Goal: Task Accomplishment & Management: Manage account settings

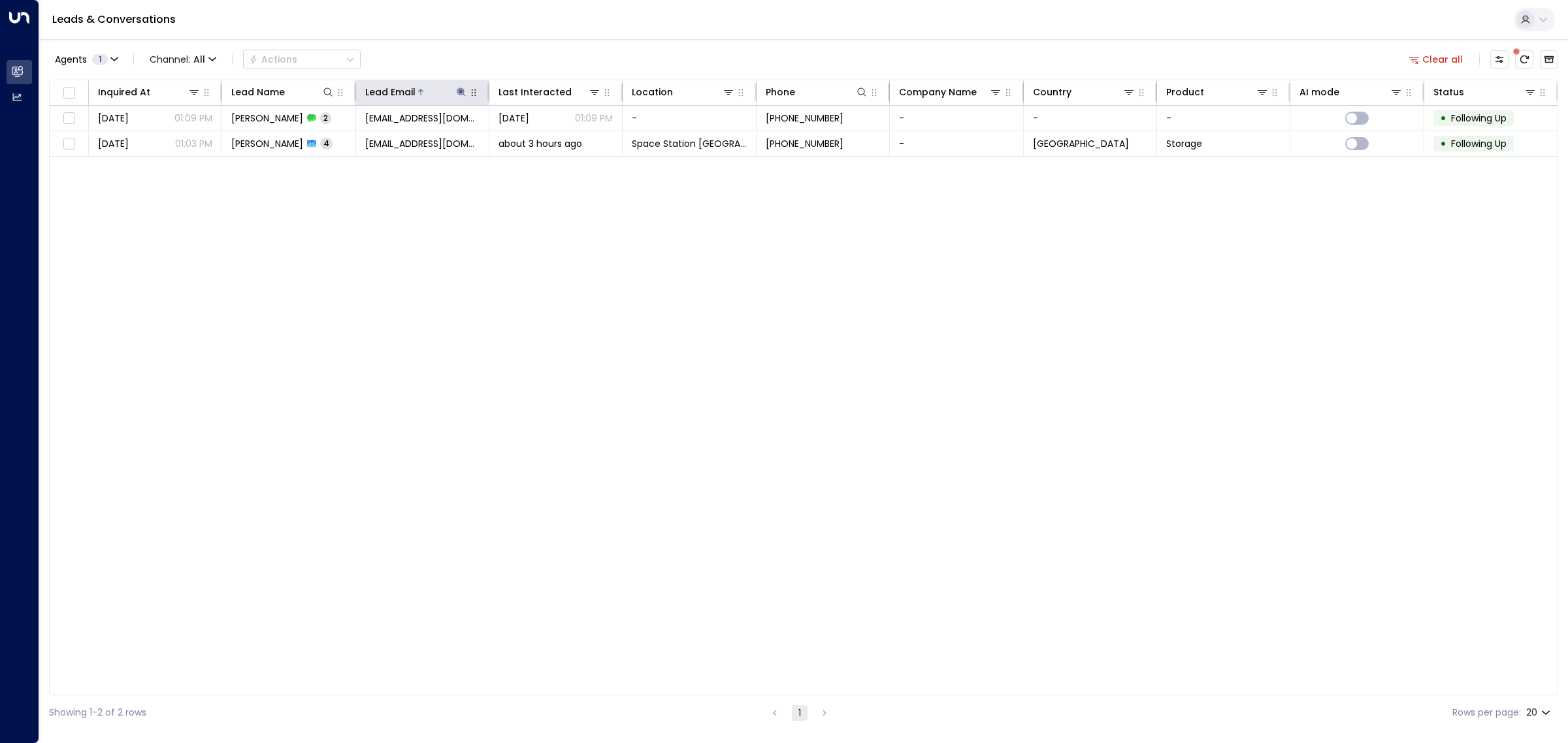
click at [460, 90] on icon at bounding box center [462, 92] width 9 height 9
click at [541, 136] on icon "button" at bounding box center [543, 140] width 11 height 11
click at [690, 330] on div "Inquired At Lead Name Lead Email Last Interacted Location Phone Company Name Co…" at bounding box center [804, 387] width 1509 height 616
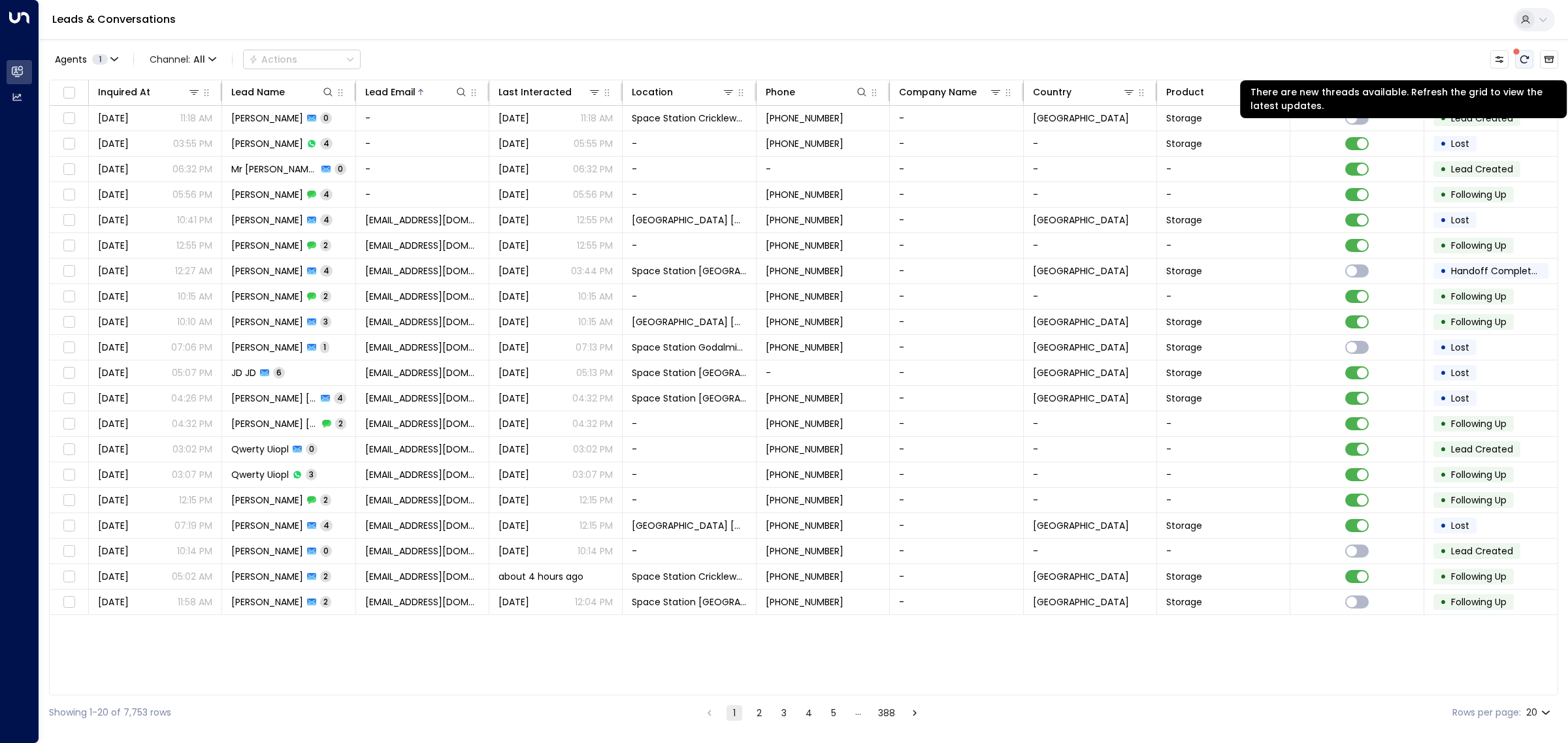
click at [1522, 59] on icon "There are new threads available. Refresh the grid to view the latest updates." at bounding box center [1524, 60] width 11 height 11
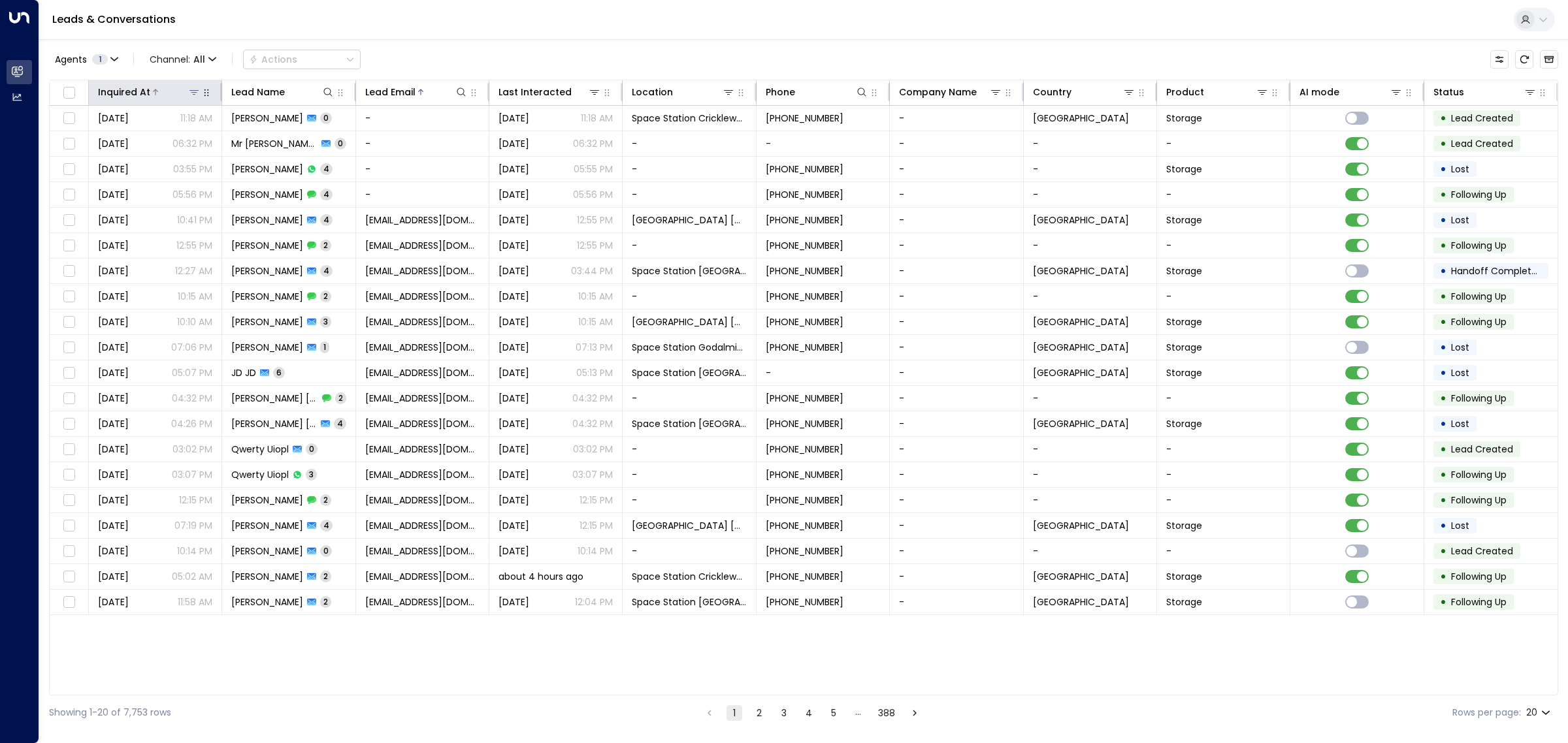
click at [168, 95] on div at bounding box center [175, 92] width 50 height 13
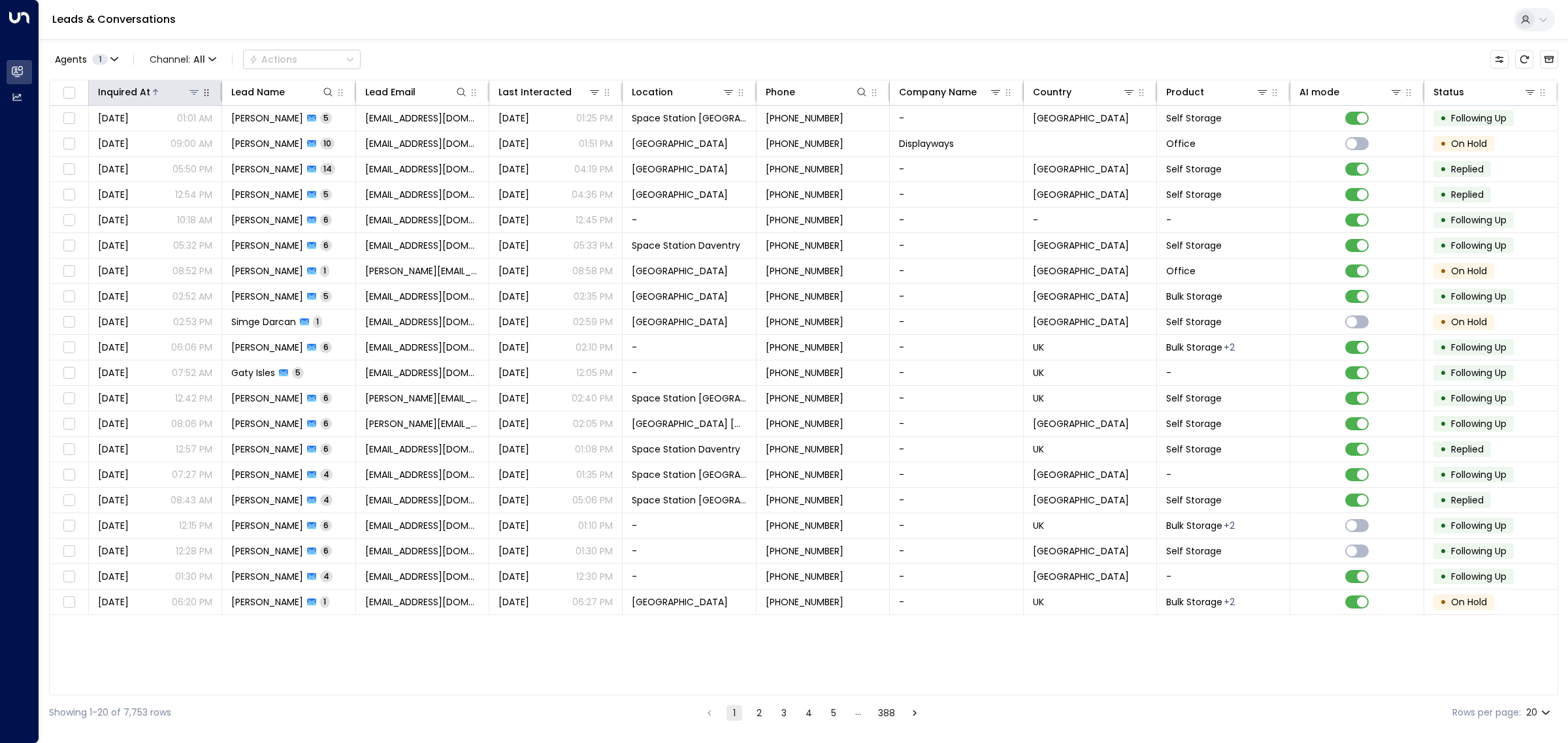
click at [169, 90] on div at bounding box center [175, 92] width 50 height 13
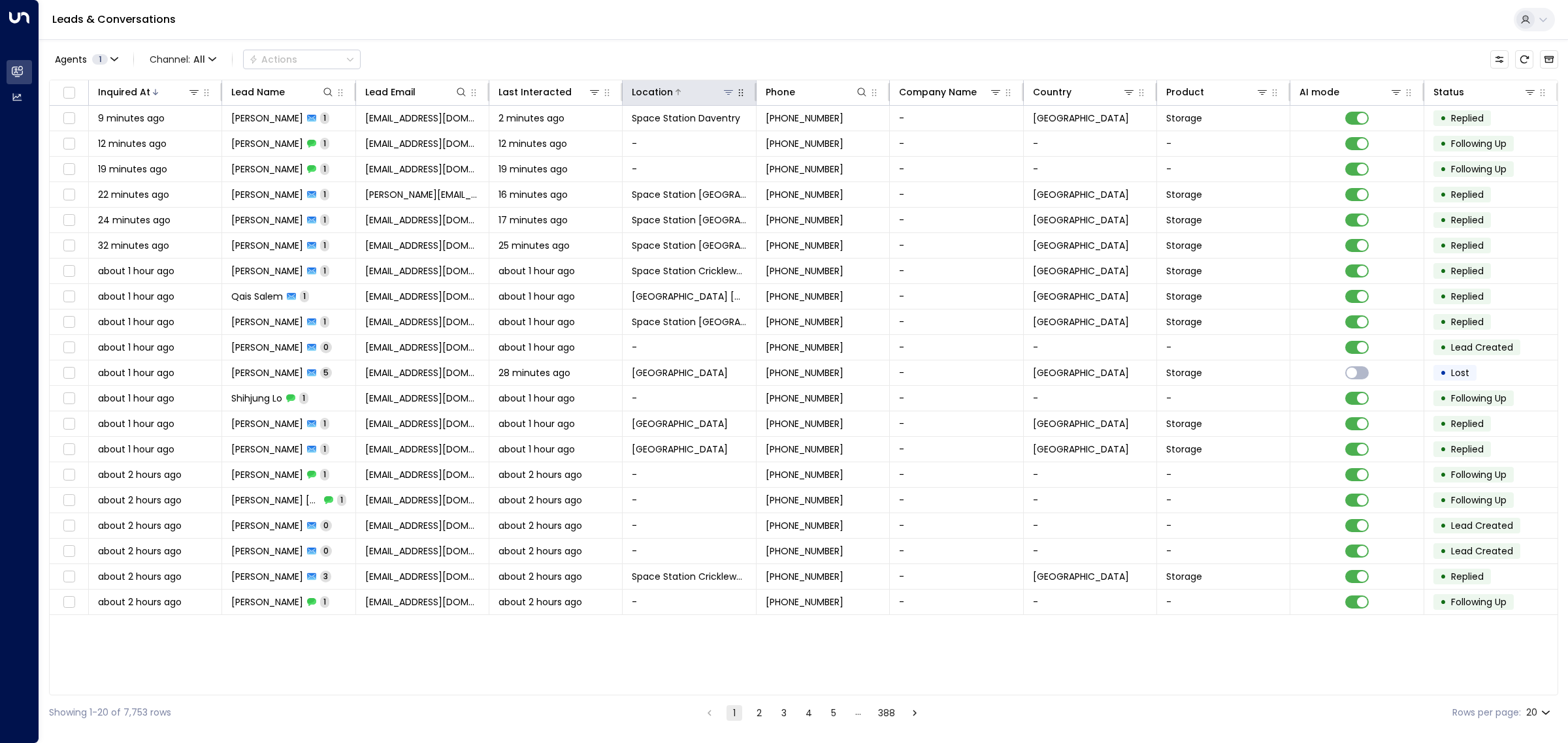
click at [729, 95] on icon at bounding box center [728, 92] width 9 height 4
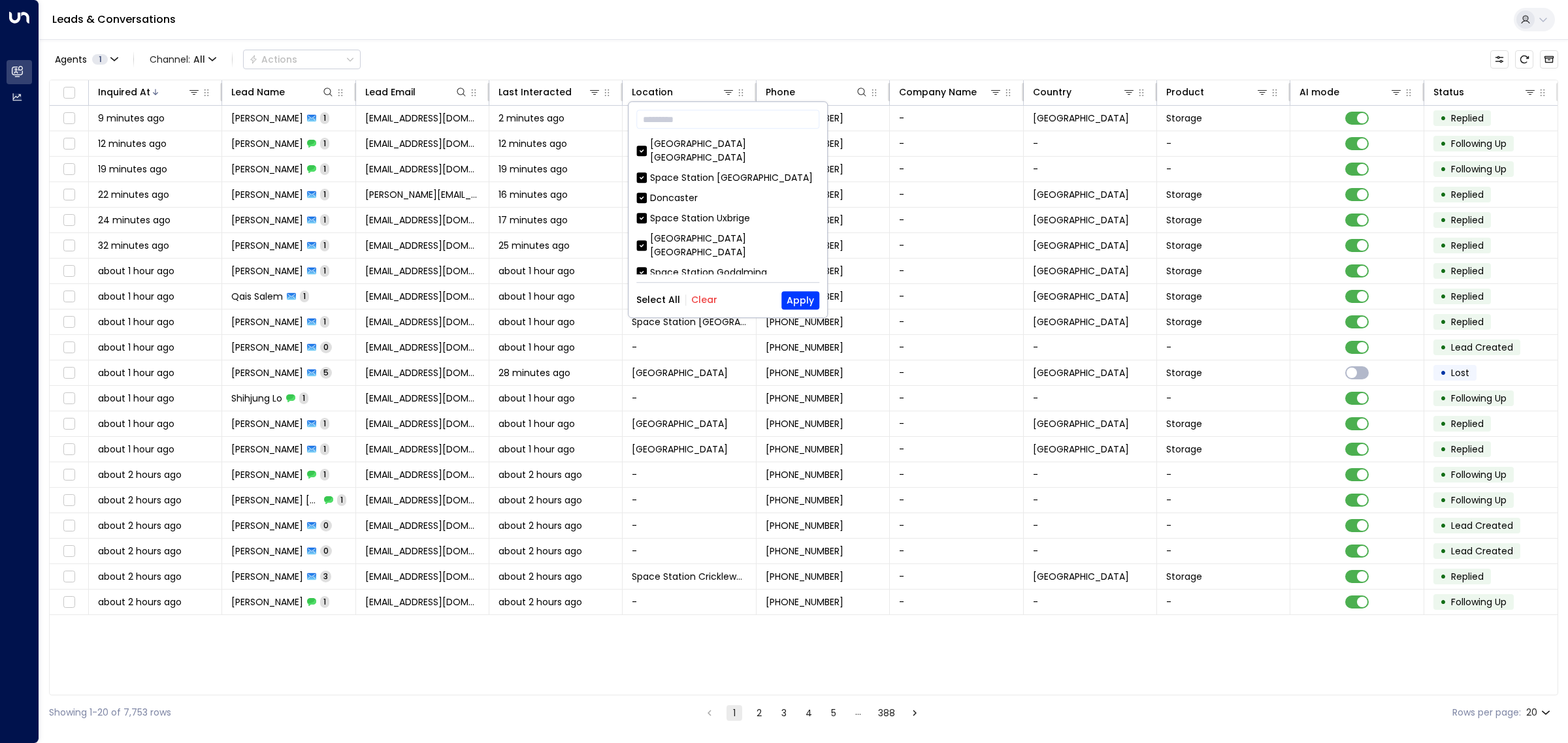
click at [701, 307] on div "Select All Clear Apply" at bounding box center [727, 301] width 183 height 19
click at [697, 301] on button "Clear" at bounding box center [704, 301] width 26 height 11
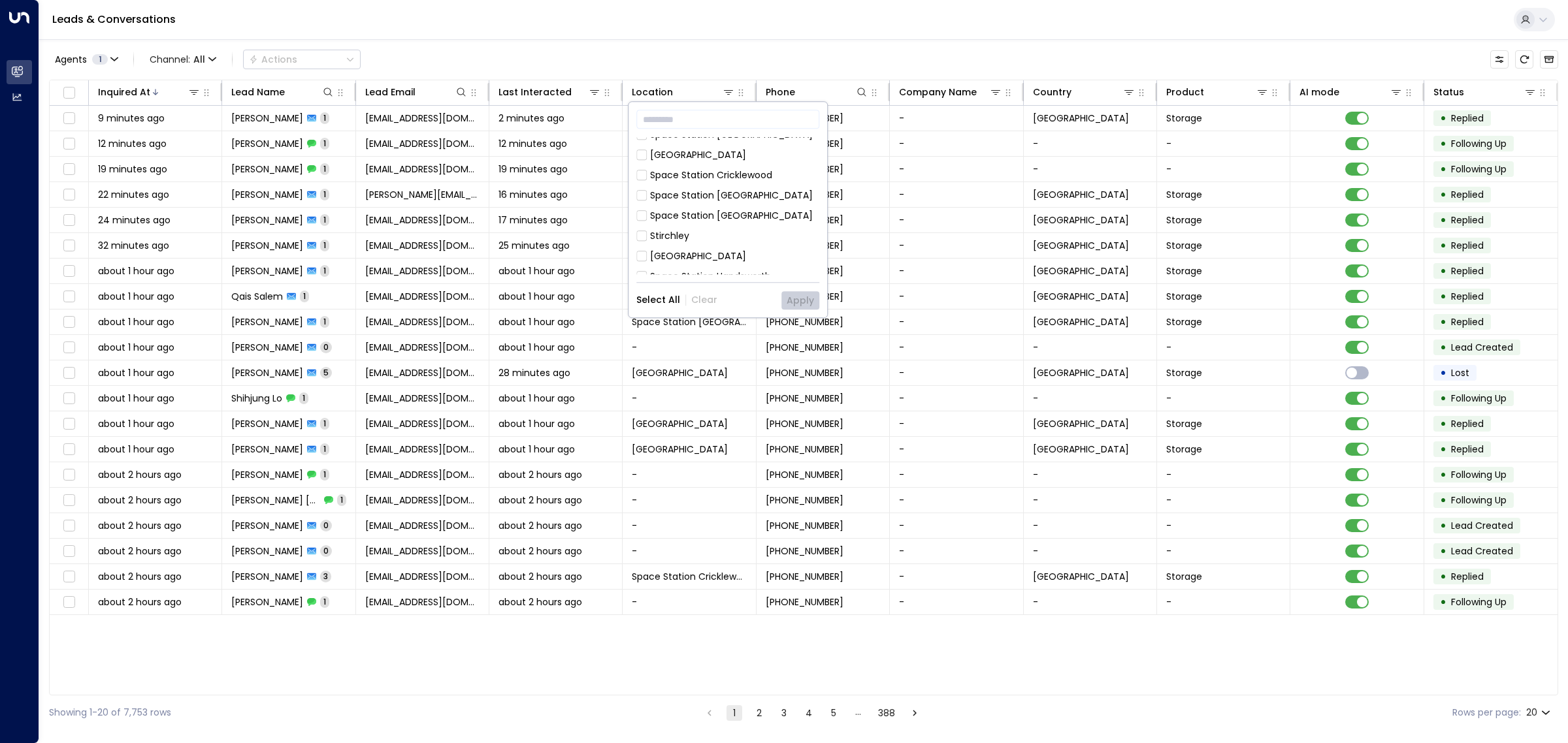
scroll to position [260, 0]
click at [684, 291] on div "Space Station [GEOGRAPHIC_DATA]" at bounding box center [731, 297] width 162 height 13
click at [671, 244] on div "Wakefield" at bounding box center [673, 251] width 45 height 13
click at [797, 301] on button "Apply" at bounding box center [800, 301] width 37 height 19
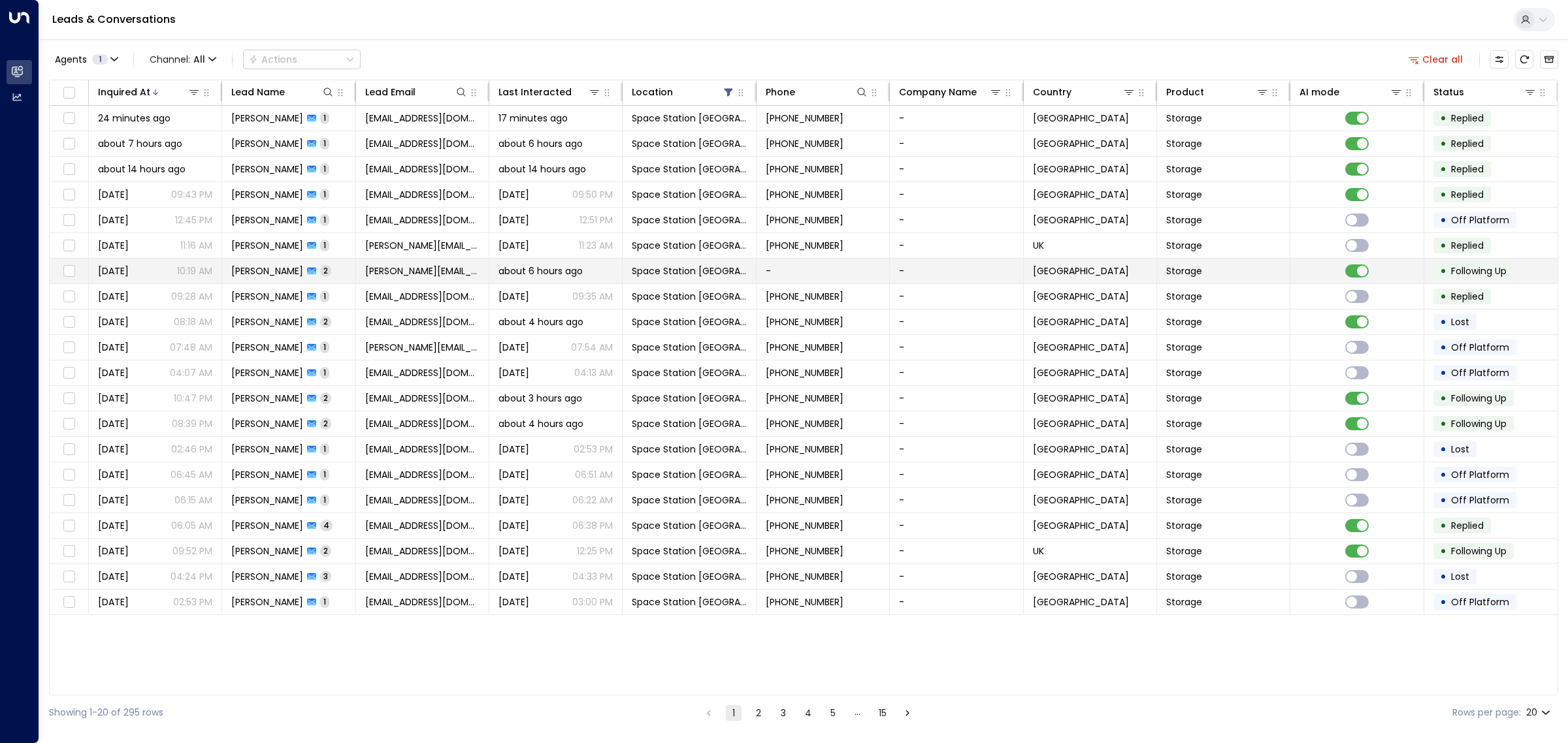
click at [684, 265] on span "Space Station [GEOGRAPHIC_DATA]" at bounding box center [689, 271] width 114 height 13
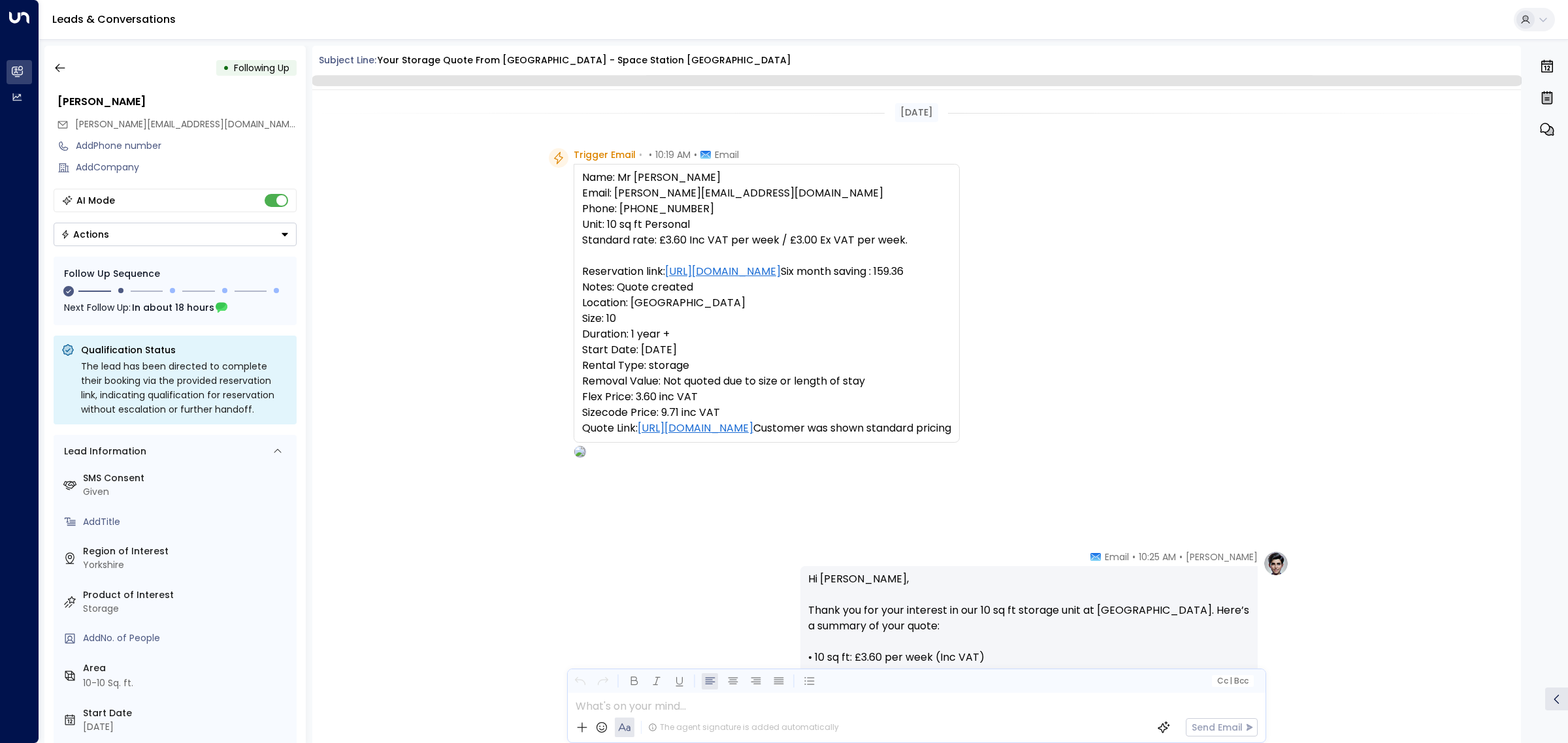
scroll to position [892, 0]
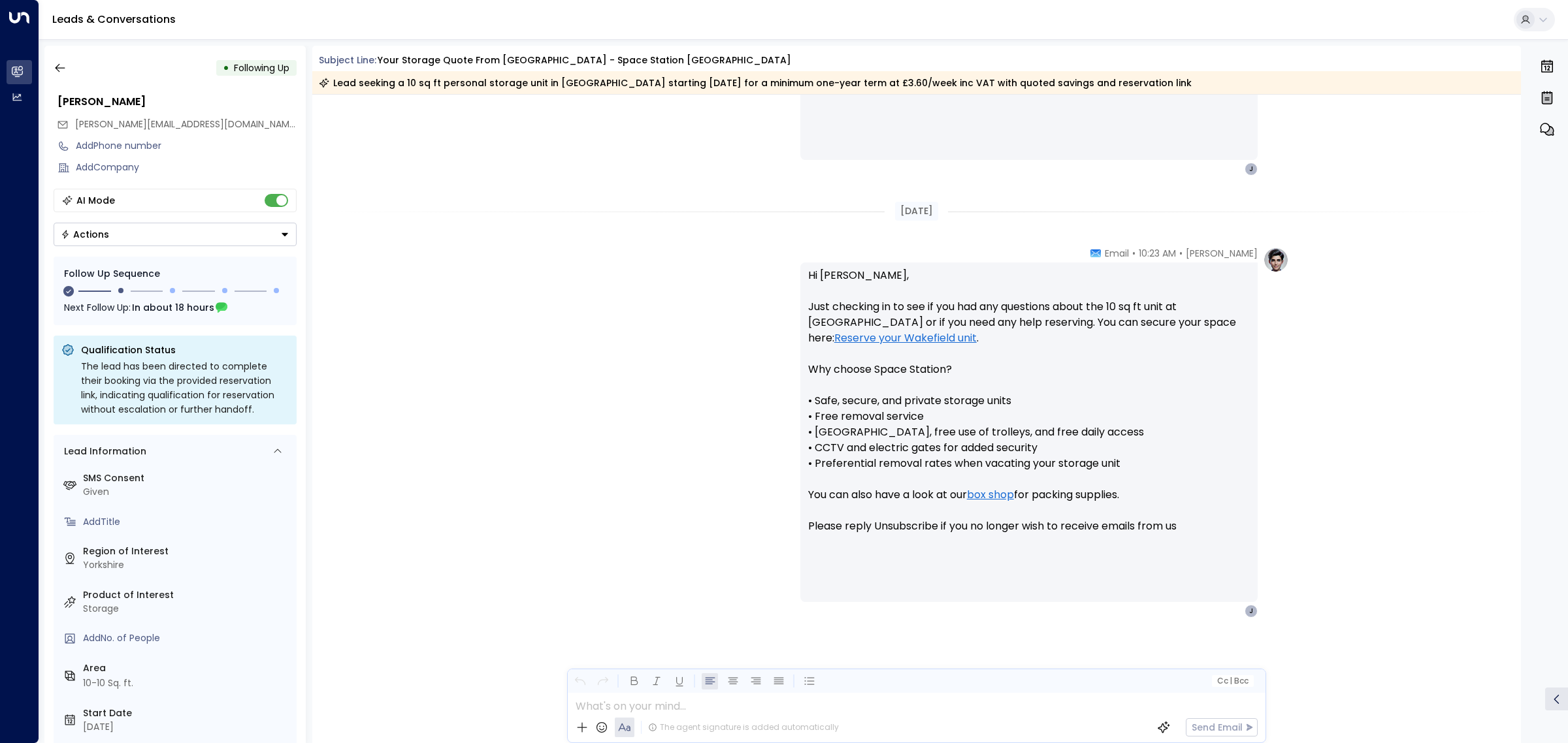
click at [70, 56] on div "• Following Up" at bounding box center [175, 68] width 243 height 23
click at [64, 60] on button "button" at bounding box center [60, 68] width 23 height 23
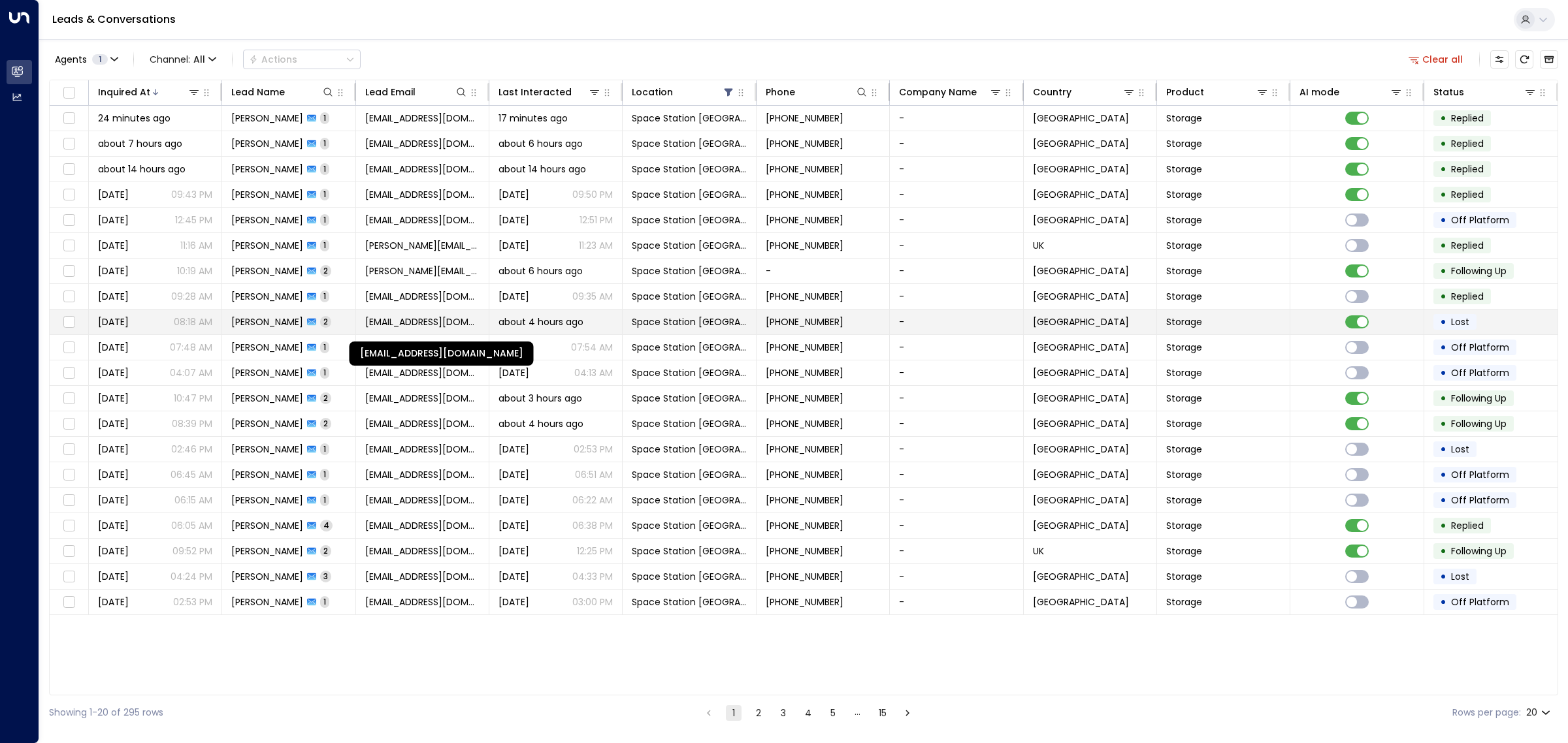
click at [407, 321] on span "[EMAIL_ADDRESS][DOMAIN_NAME]" at bounding box center [422, 322] width 114 height 13
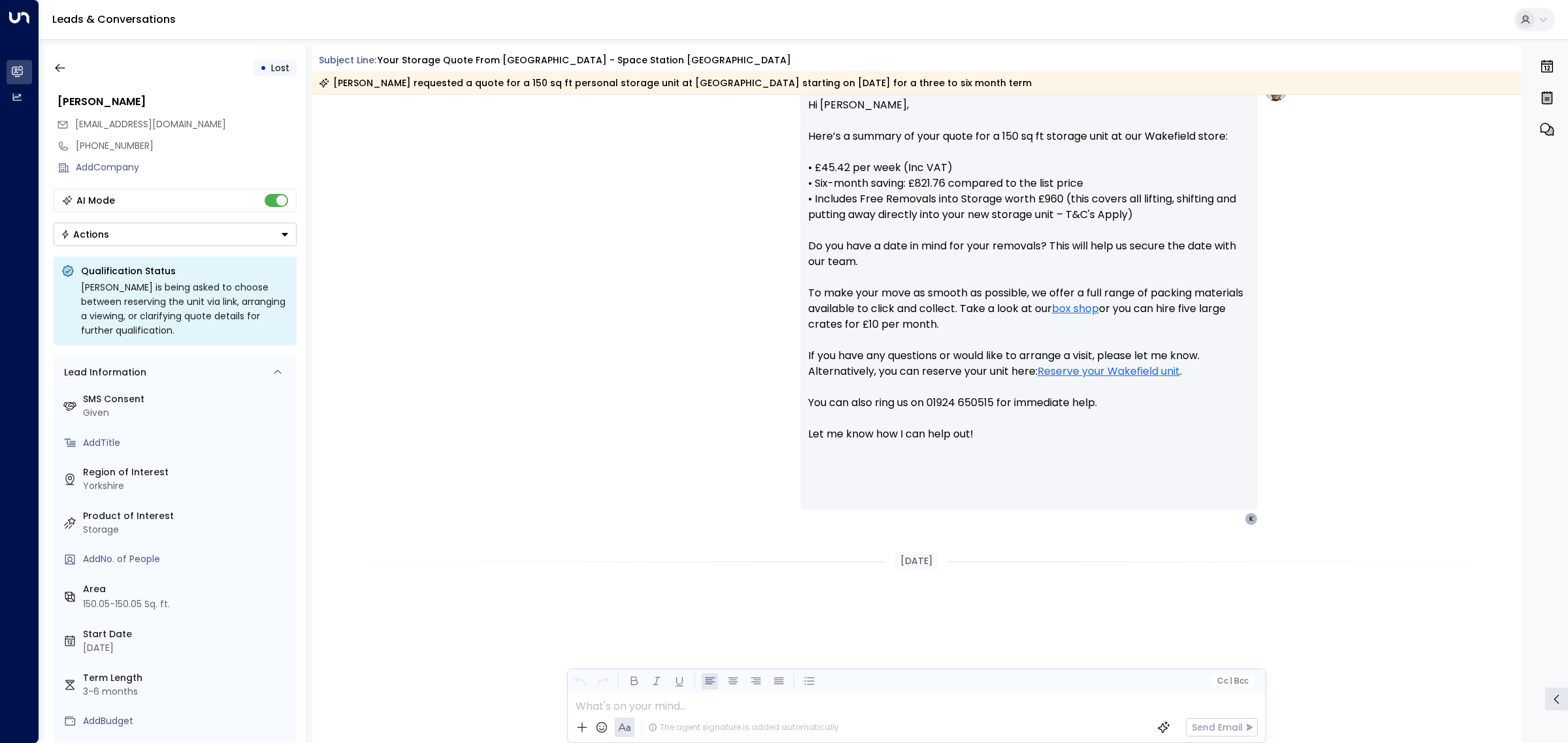
scroll to position [96, 0]
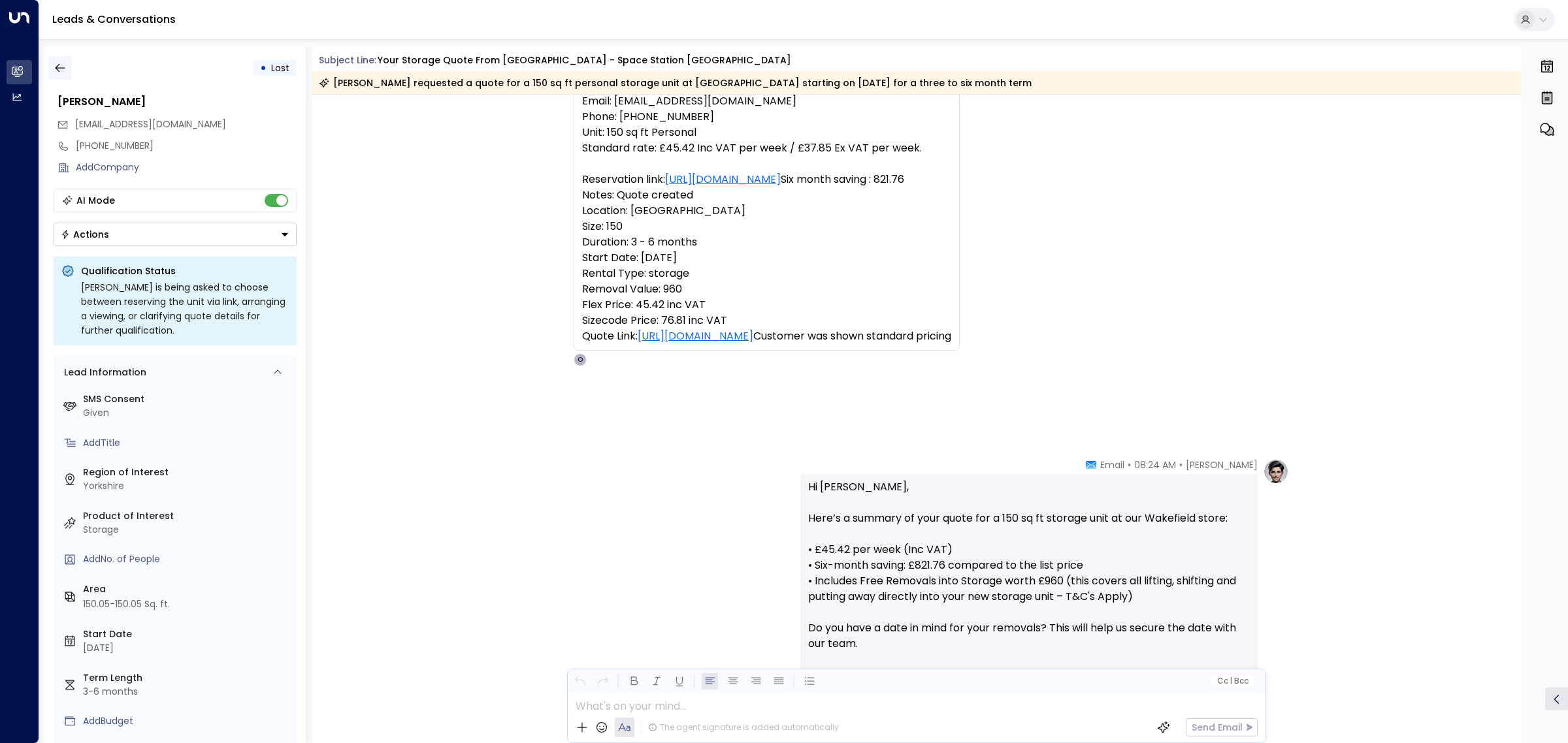
click at [65, 64] on icon "button" at bounding box center [60, 68] width 13 height 13
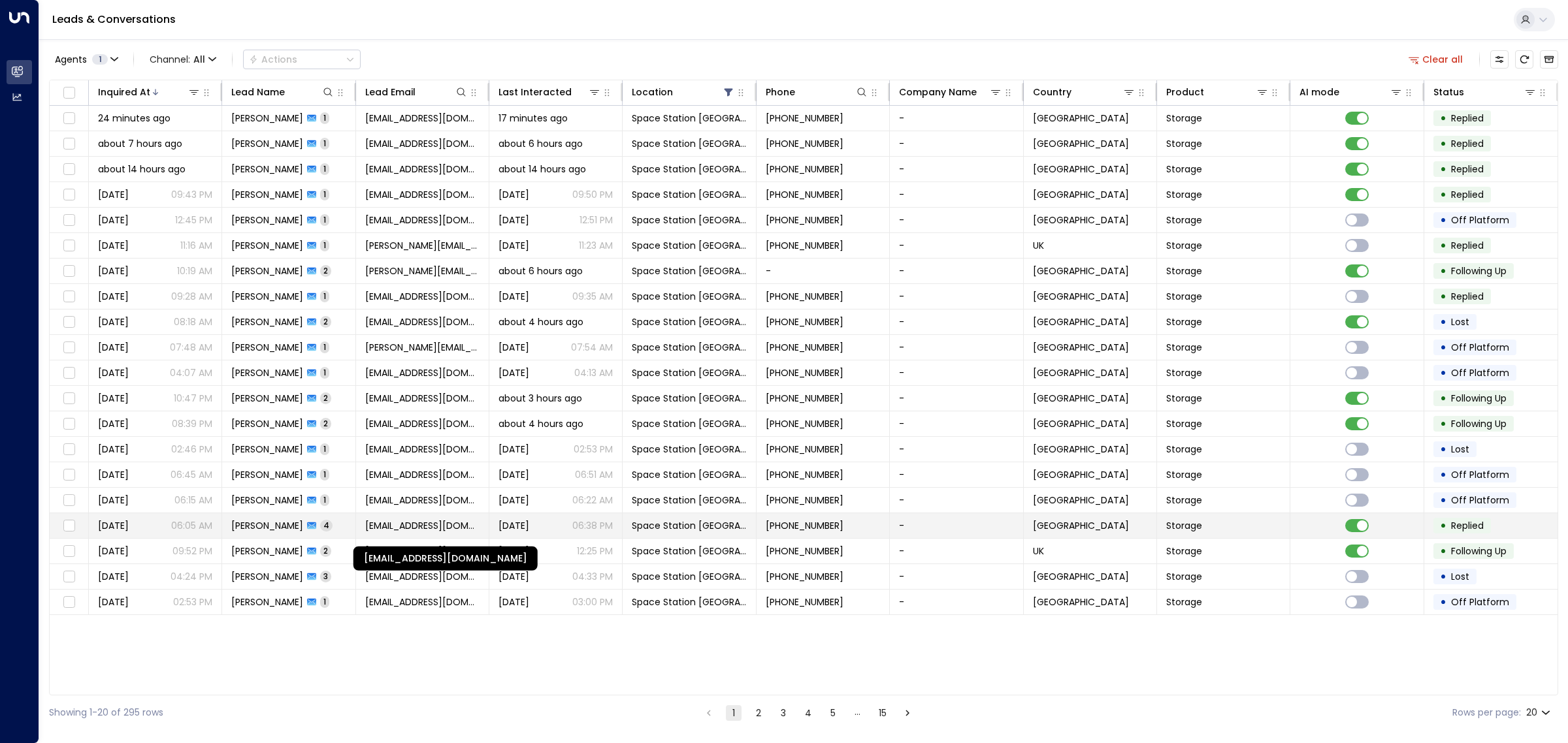
click at [415, 531] on span "[EMAIL_ADDRESS][DOMAIN_NAME]" at bounding box center [422, 525] width 114 height 13
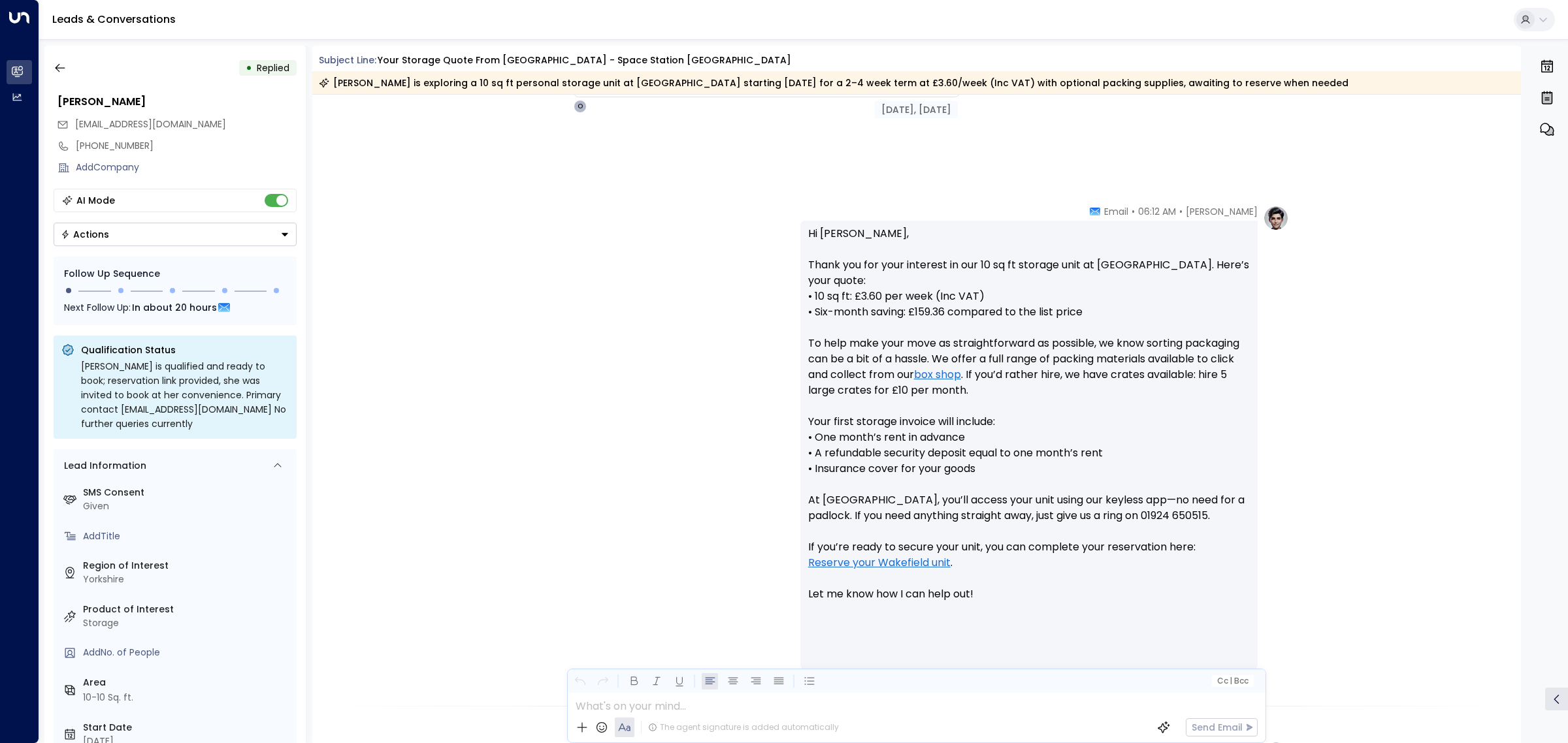
scroll to position [308, 0]
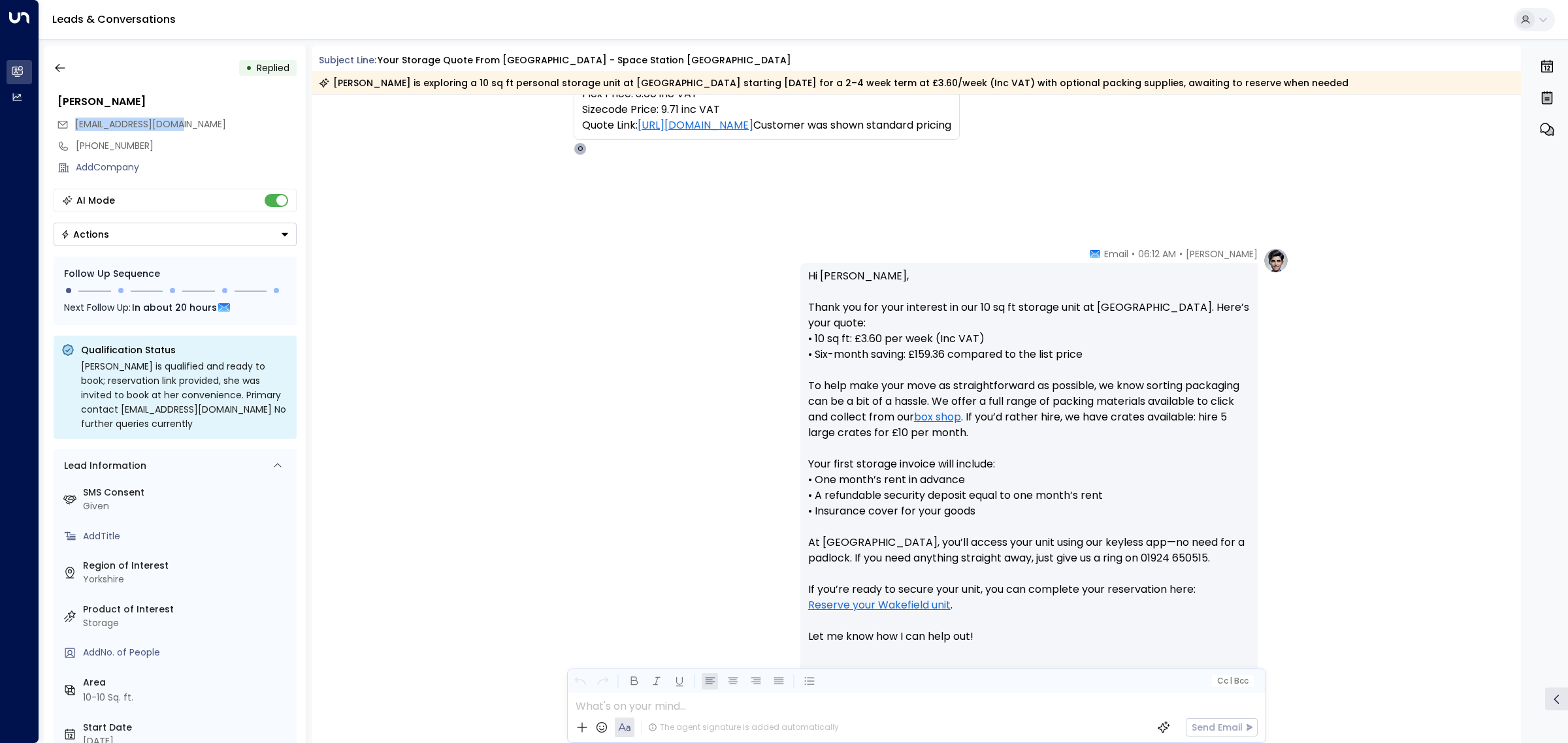
drag, startPoint x: 75, startPoint y: 125, endPoint x: 186, endPoint y: 131, distance: 111.2
click at [186, 119] on span "[EMAIL_ADDRESS][DOMAIN_NAME]" at bounding box center [150, 124] width 151 height 13
copy span "[EMAIL_ADDRESS][DOMAIN_NAME]"
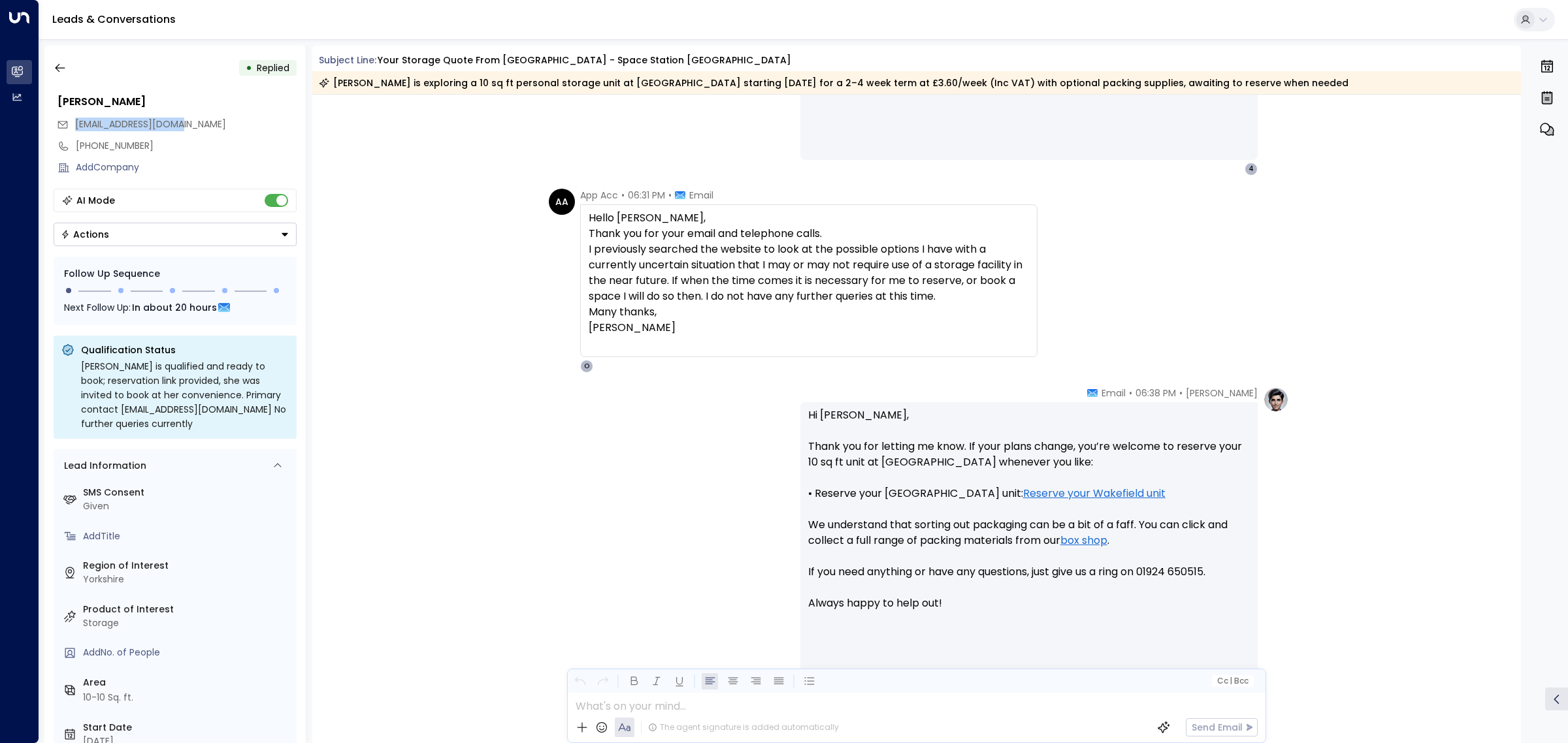
scroll to position [1368, 0]
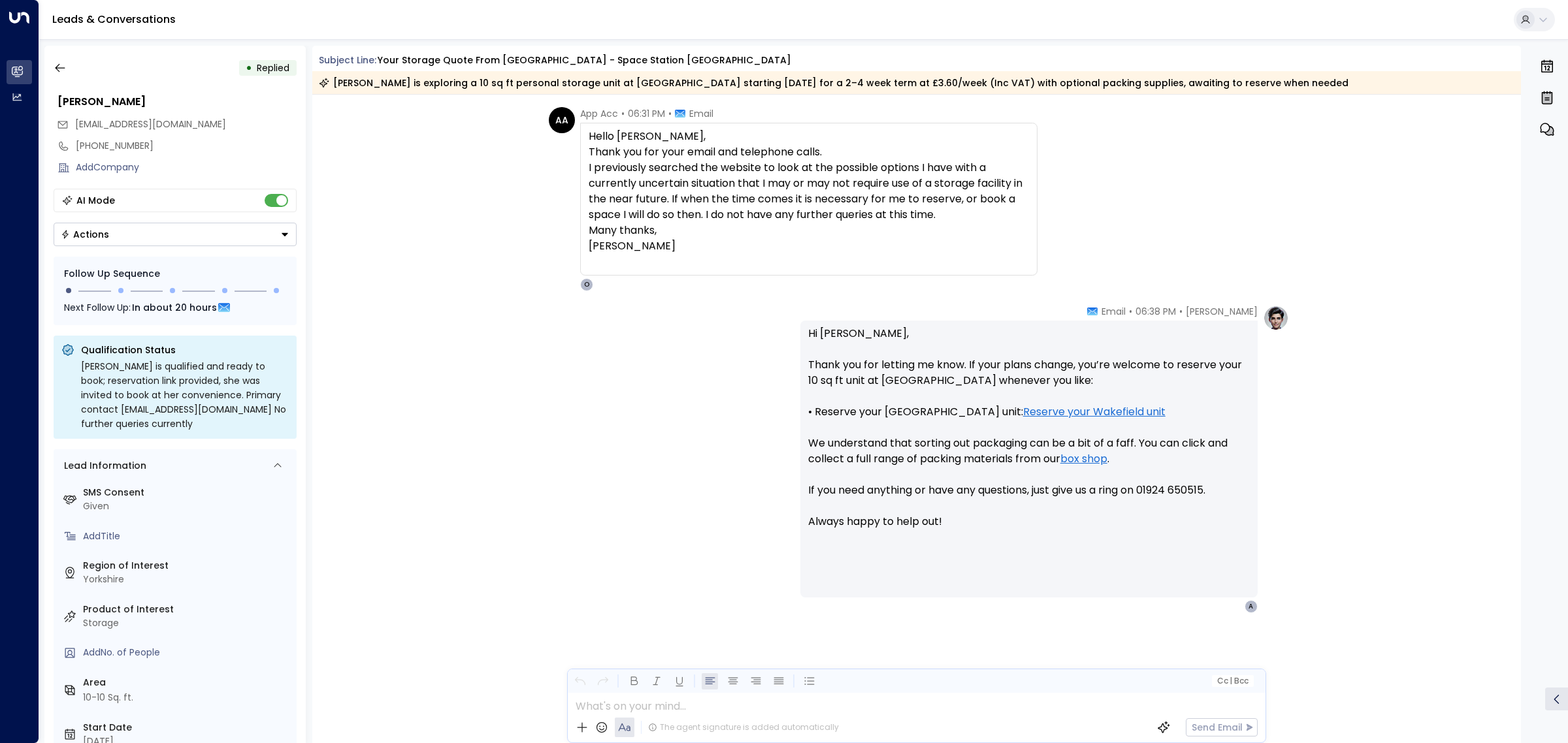
click at [663, 384] on div "[PERSON_NAME] • 06:38 PM • Email Hi [PERSON_NAME], Thank you for letting me kno…" at bounding box center [916, 459] width 745 height 309
drag, startPoint x: 588, startPoint y: 136, endPoint x: 722, endPoint y: 245, distance: 172.7
click at [722, 245] on div "Hello [PERSON_NAME], Thank you for your email and telephone calls. I previously…" at bounding box center [809, 191] width 441 height 126
copy div "Hello [PERSON_NAME], Thank you for your email and telephone calls. I previously…"
click at [396, 582] on div "[PERSON_NAME] • 06:38 PM • Email Hi [PERSON_NAME], Thank you for letting me kno…" at bounding box center [917, 524] width 1209 height 439
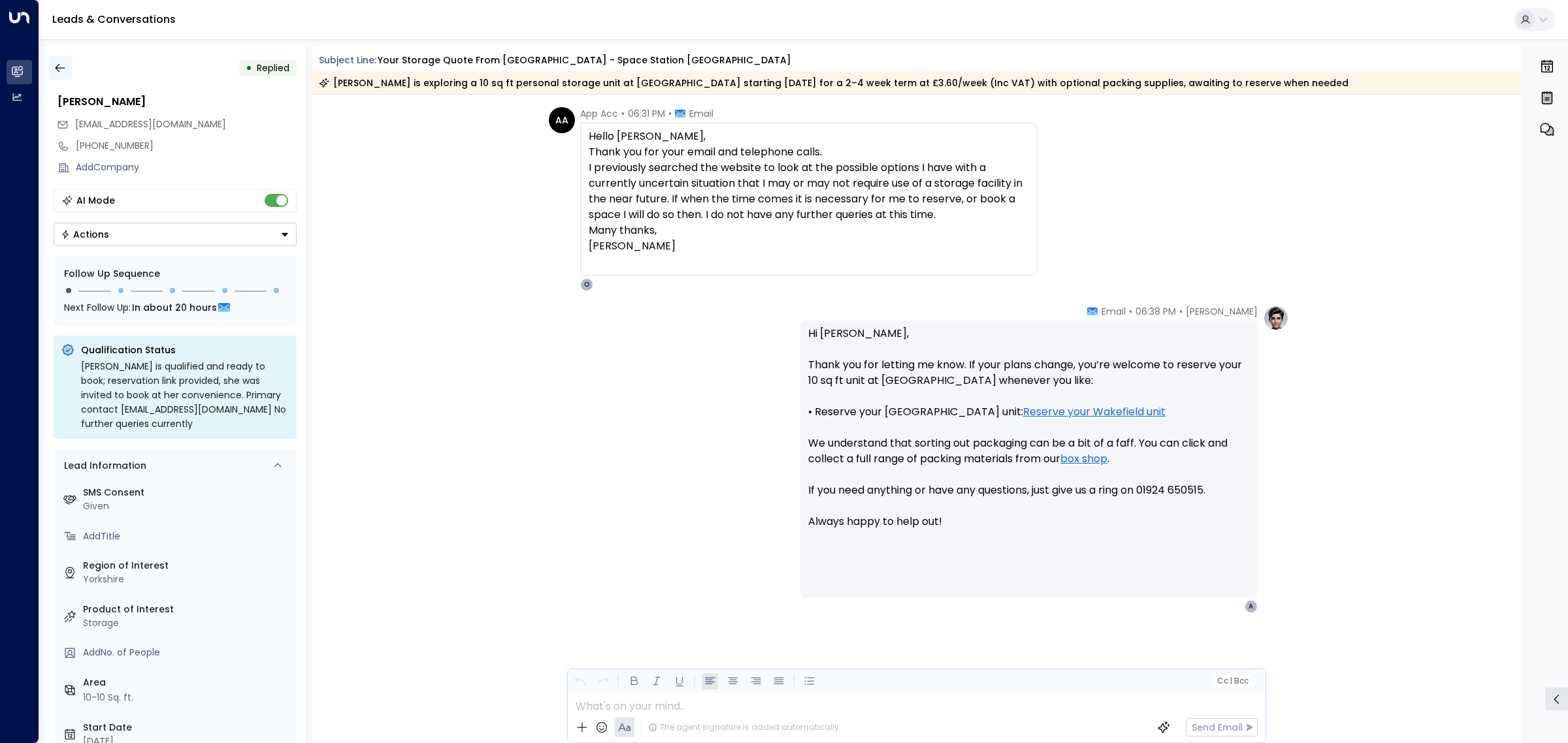
click at [59, 66] on icon "button" at bounding box center [60, 68] width 13 height 13
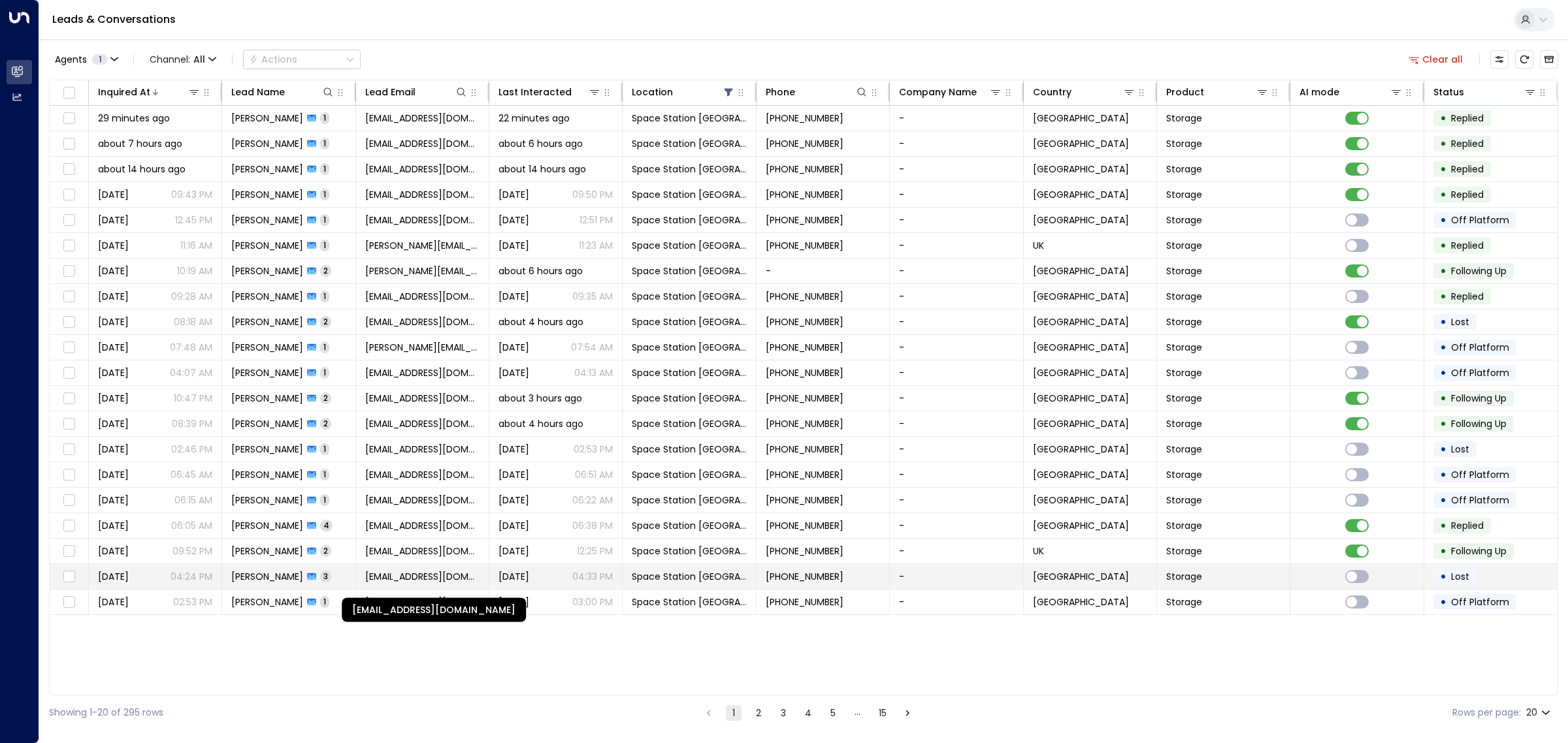
click at [397, 578] on span "[EMAIL_ADDRESS][DOMAIN_NAME]" at bounding box center [422, 576] width 114 height 13
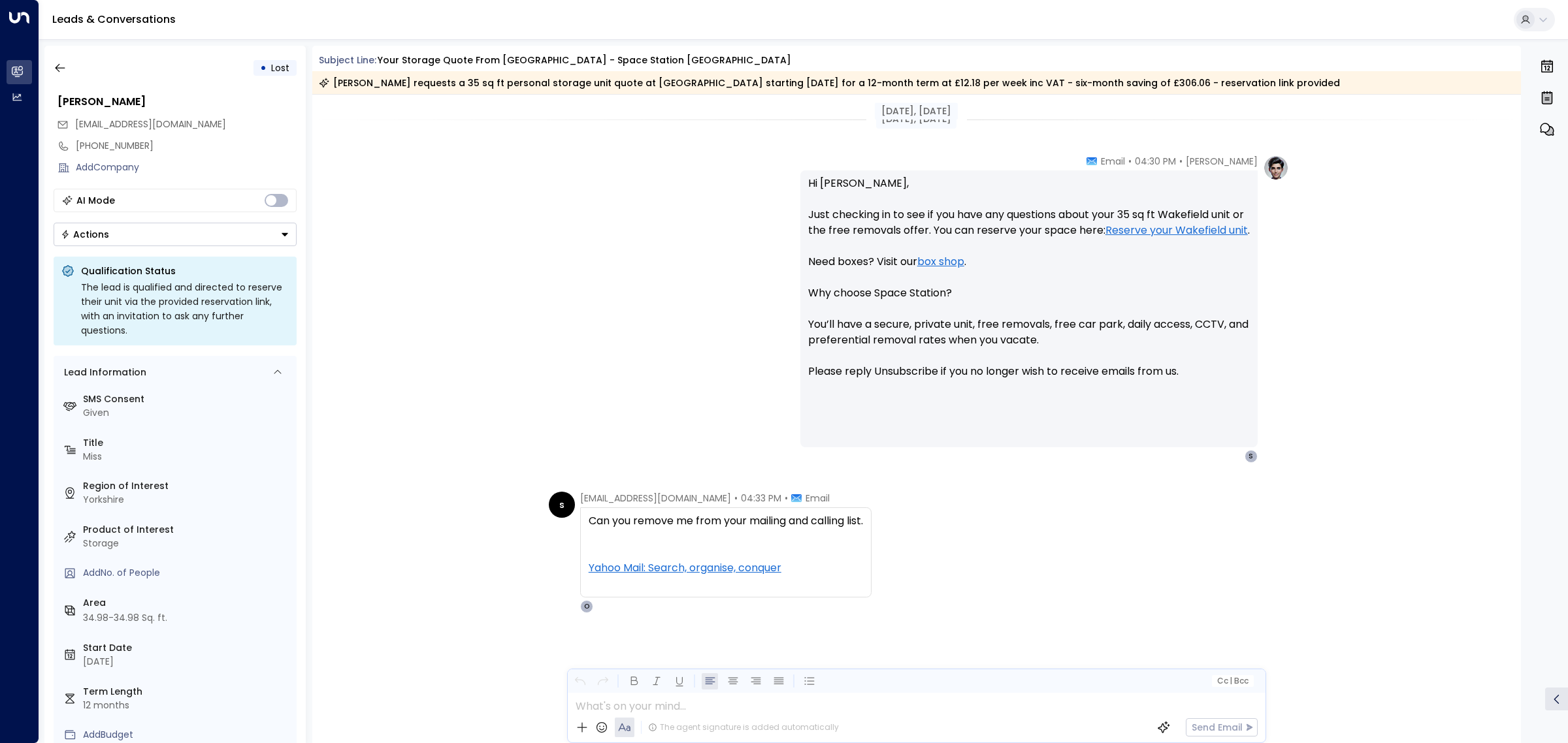
scroll to position [1078, 0]
click at [69, 70] on button "button" at bounding box center [60, 68] width 23 height 23
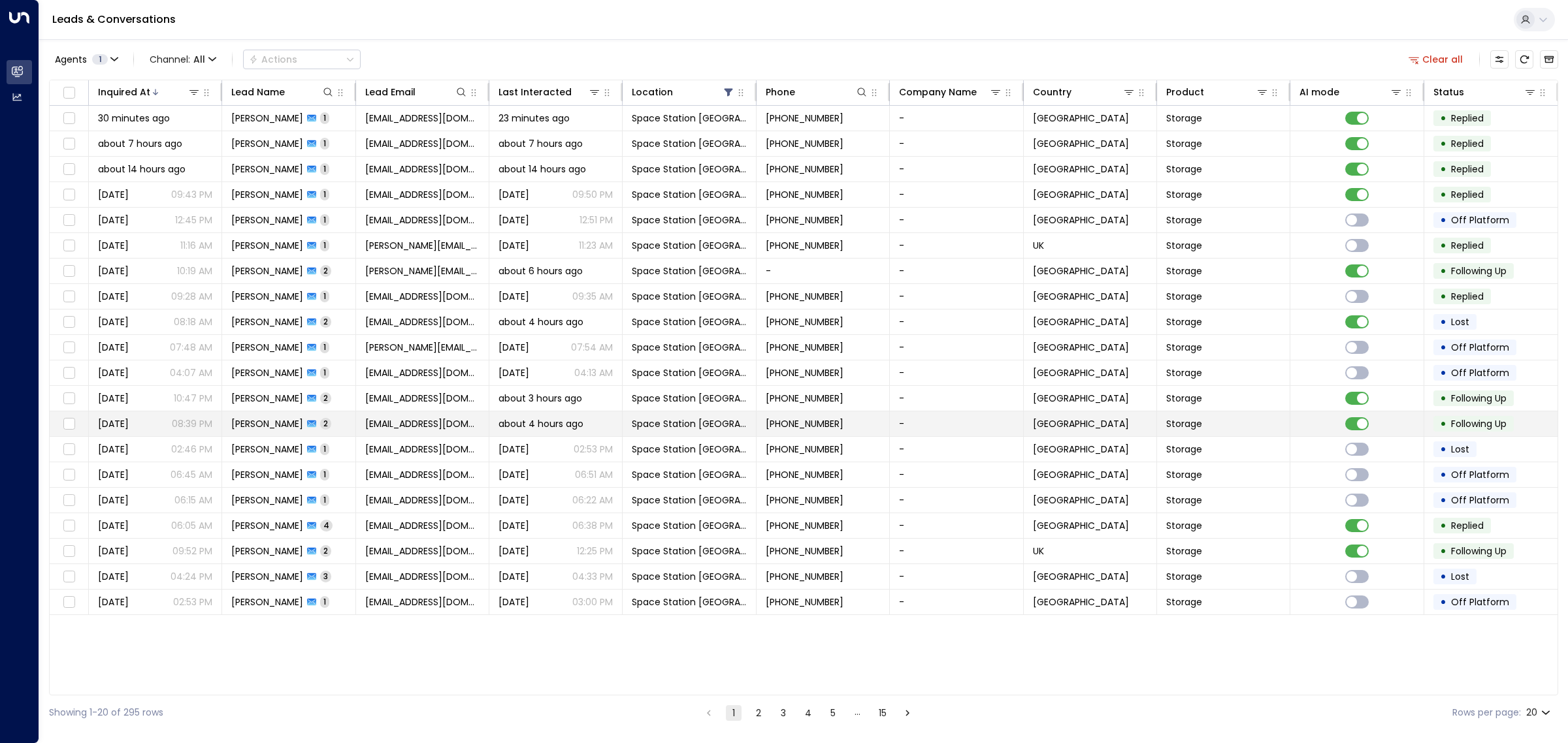
click at [438, 433] on td "[EMAIL_ADDRESS][DOMAIN_NAME]" at bounding box center [422, 424] width 133 height 25
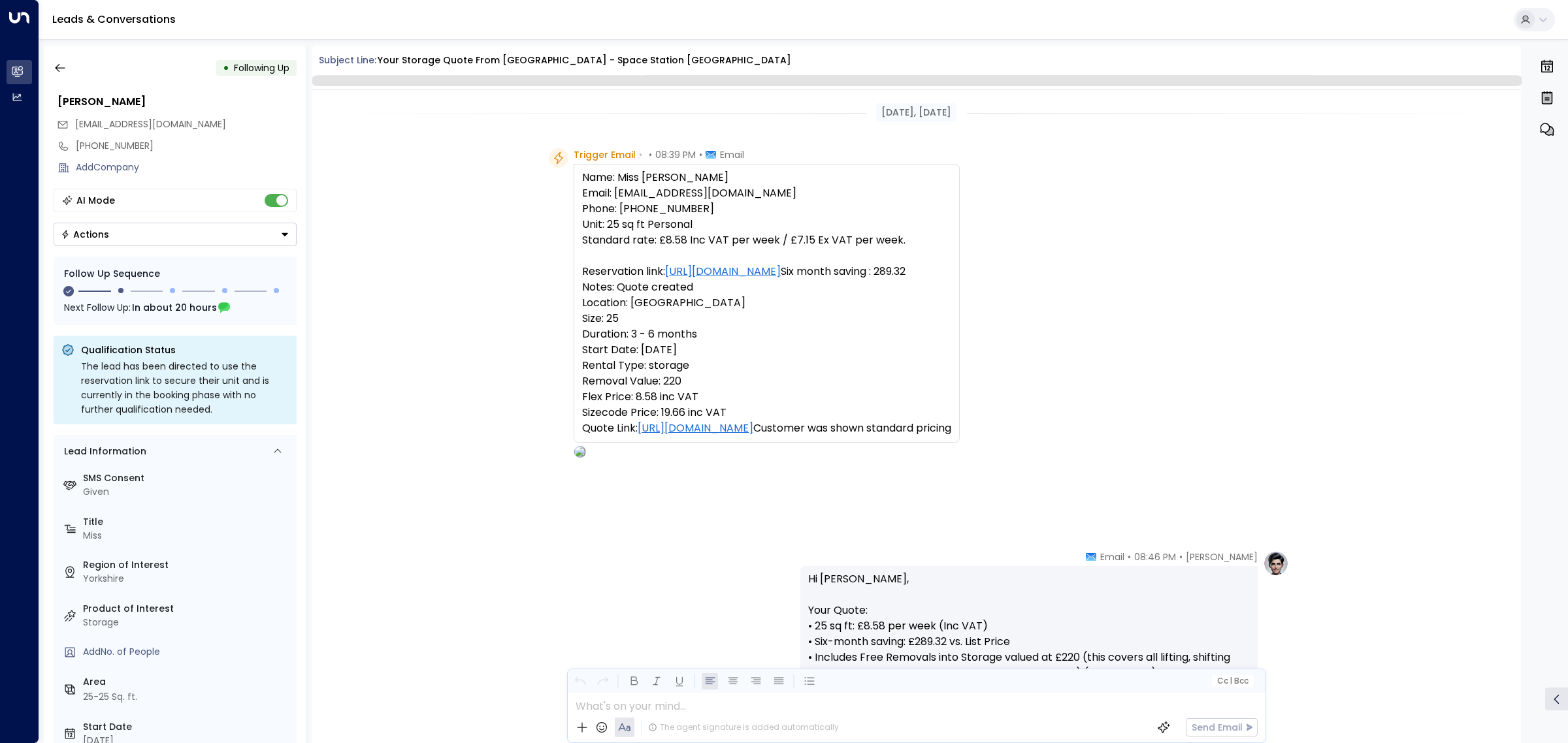
scroll to position [844, 0]
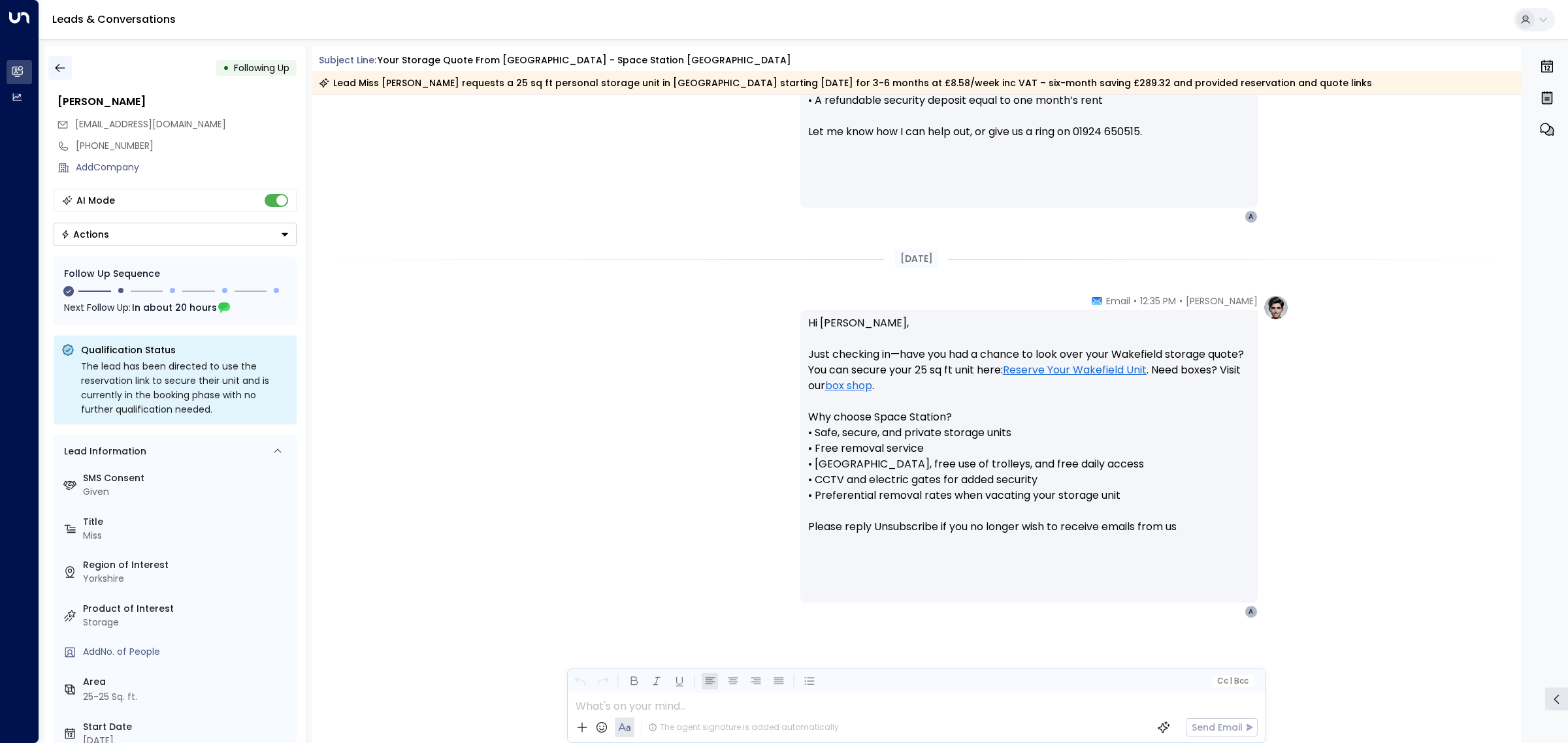
click at [67, 67] on button "button" at bounding box center [60, 68] width 23 height 23
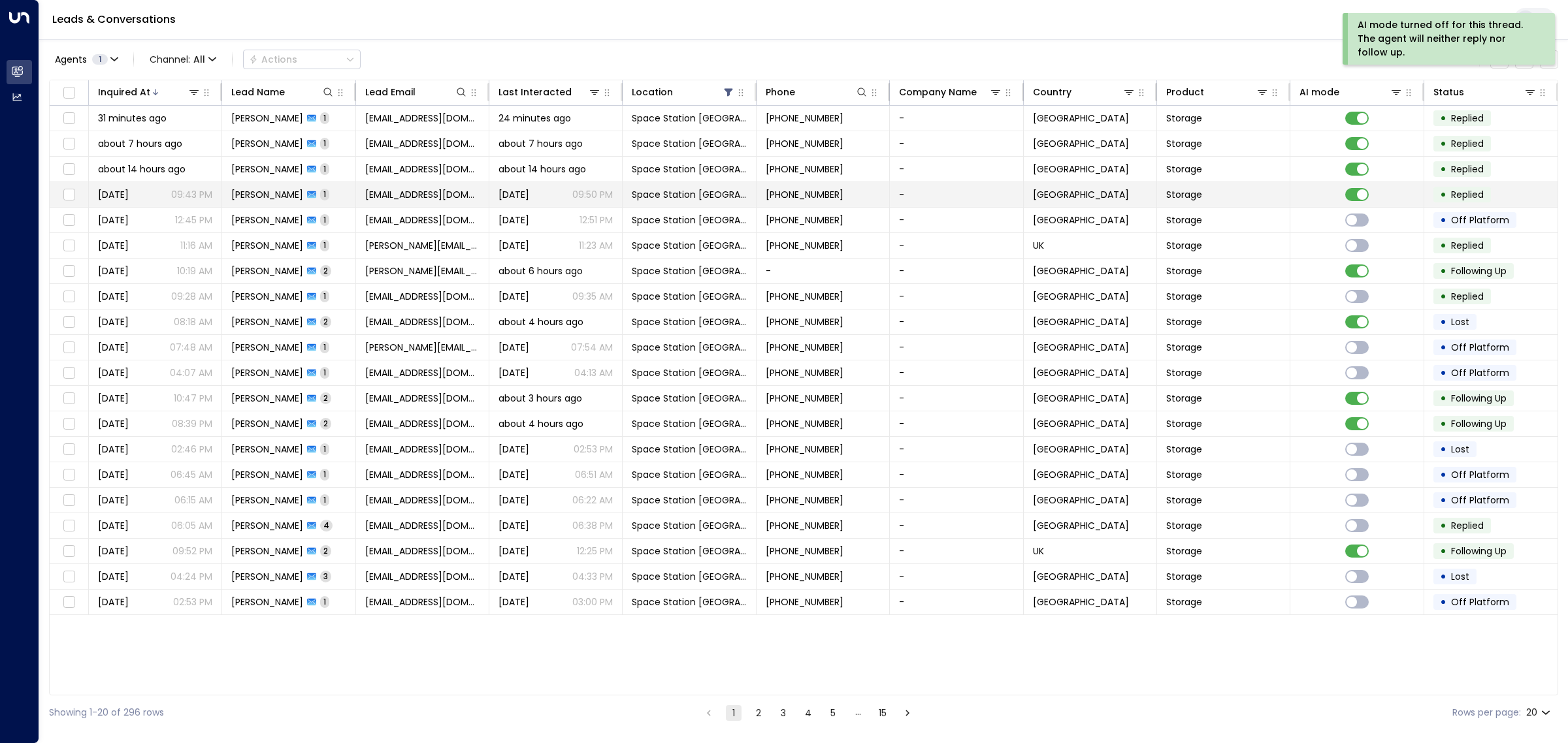
click at [436, 186] on td "[EMAIL_ADDRESS][DOMAIN_NAME]" at bounding box center [422, 194] width 133 height 25
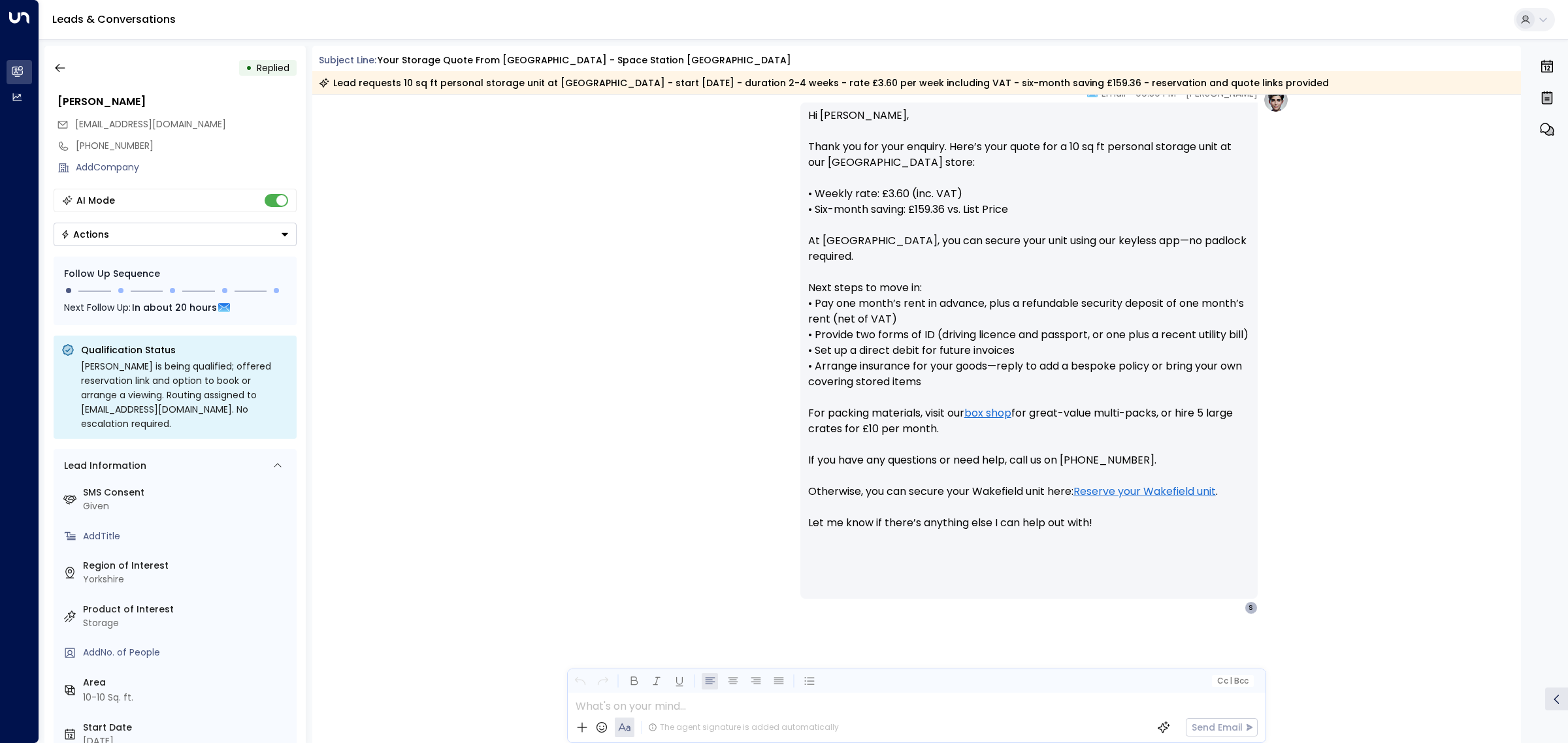
scroll to position [469, 0]
